Goal: Transaction & Acquisition: Book appointment/travel/reservation

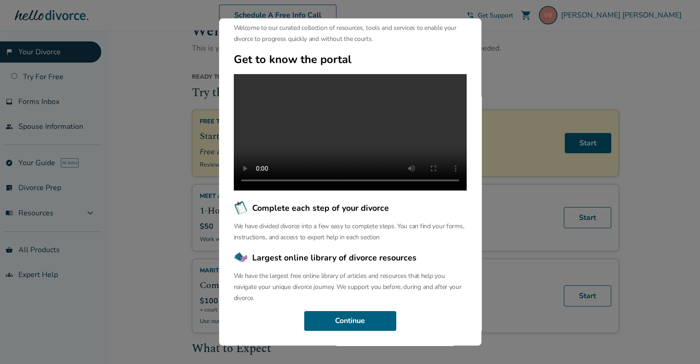
scroll to position [74, 0]
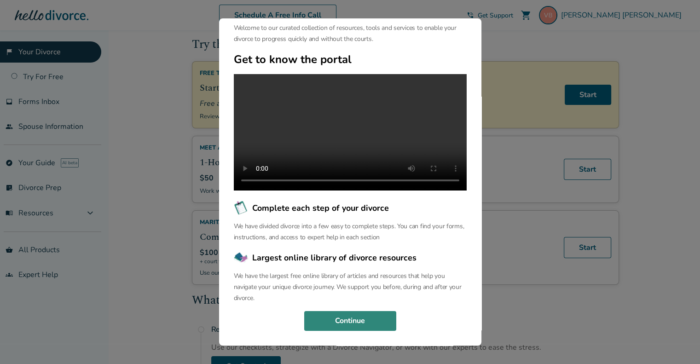
click at [378, 316] on button "Continue" at bounding box center [350, 321] width 92 height 20
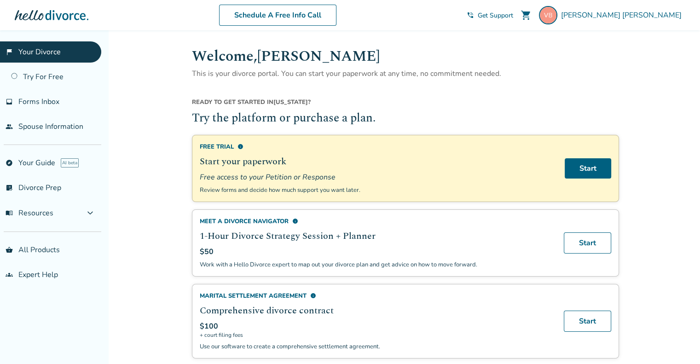
scroll to position [22, 0]
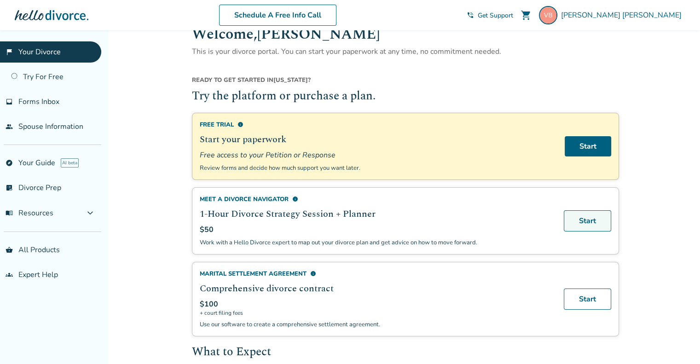
click at [602, 213] on link "Start" at bounding box center [587, 220] width 47 height 21
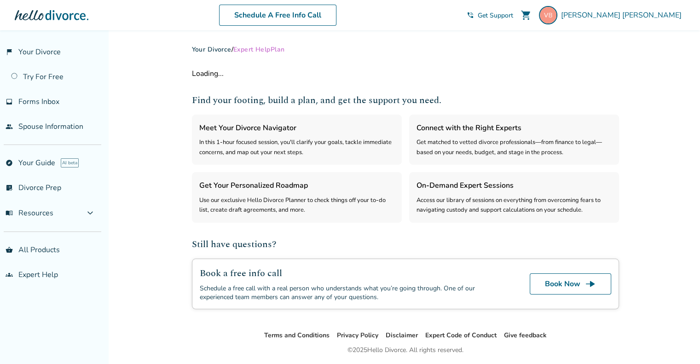
select select "***"
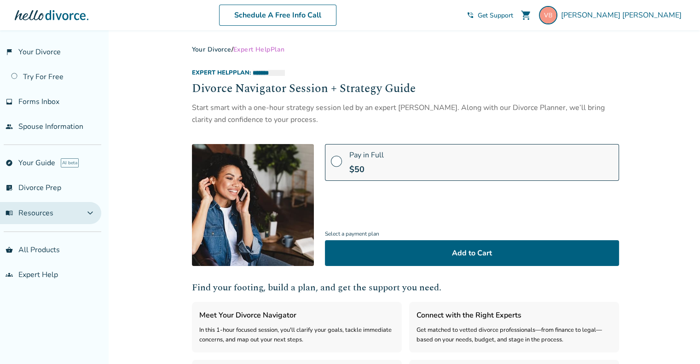
click at [52, 209] on span "menu_book Resources" at bounding box center [30, 213] width 48 height 10
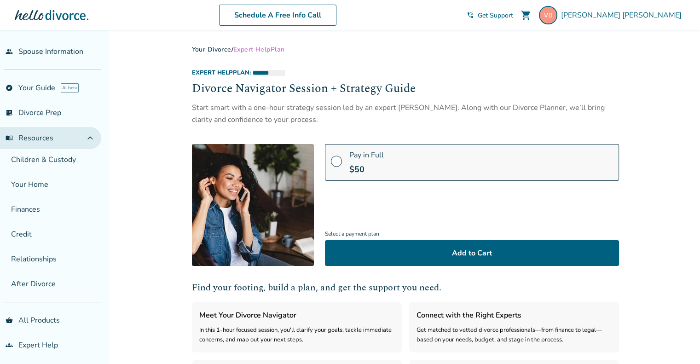
scroll to position [75, 0]
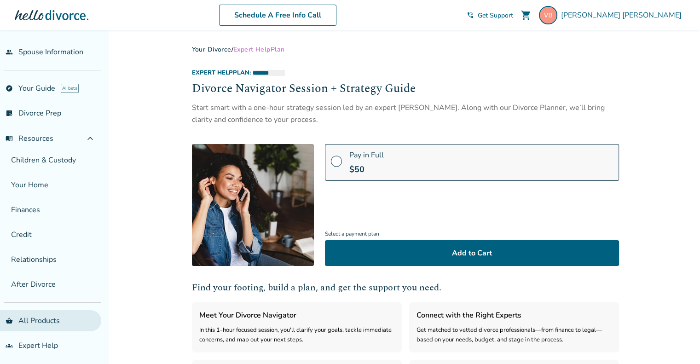
click at [44, 320] on link "shopping_basket All Products" at bounding box center [50, 320] width 101 height 21
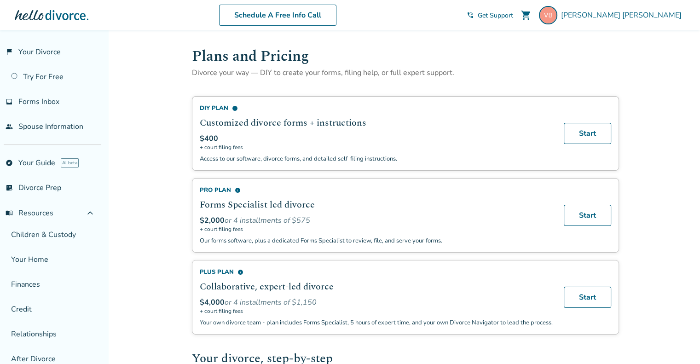
click at [77, 18] on div at bounding box center [52, 15] width 74 height 18
click at [474, 13] on span "phone_in_talk" at bounding box center [470, 15] width 7 height 7
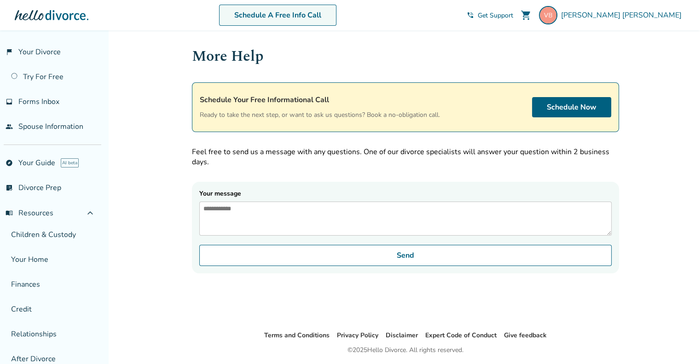
click at [332, 10] on link "Schedule A Free Info Call" at bounding box center [277, 15] width 117 height 21
